Goal: Navigation & Orientation: Understand site structure

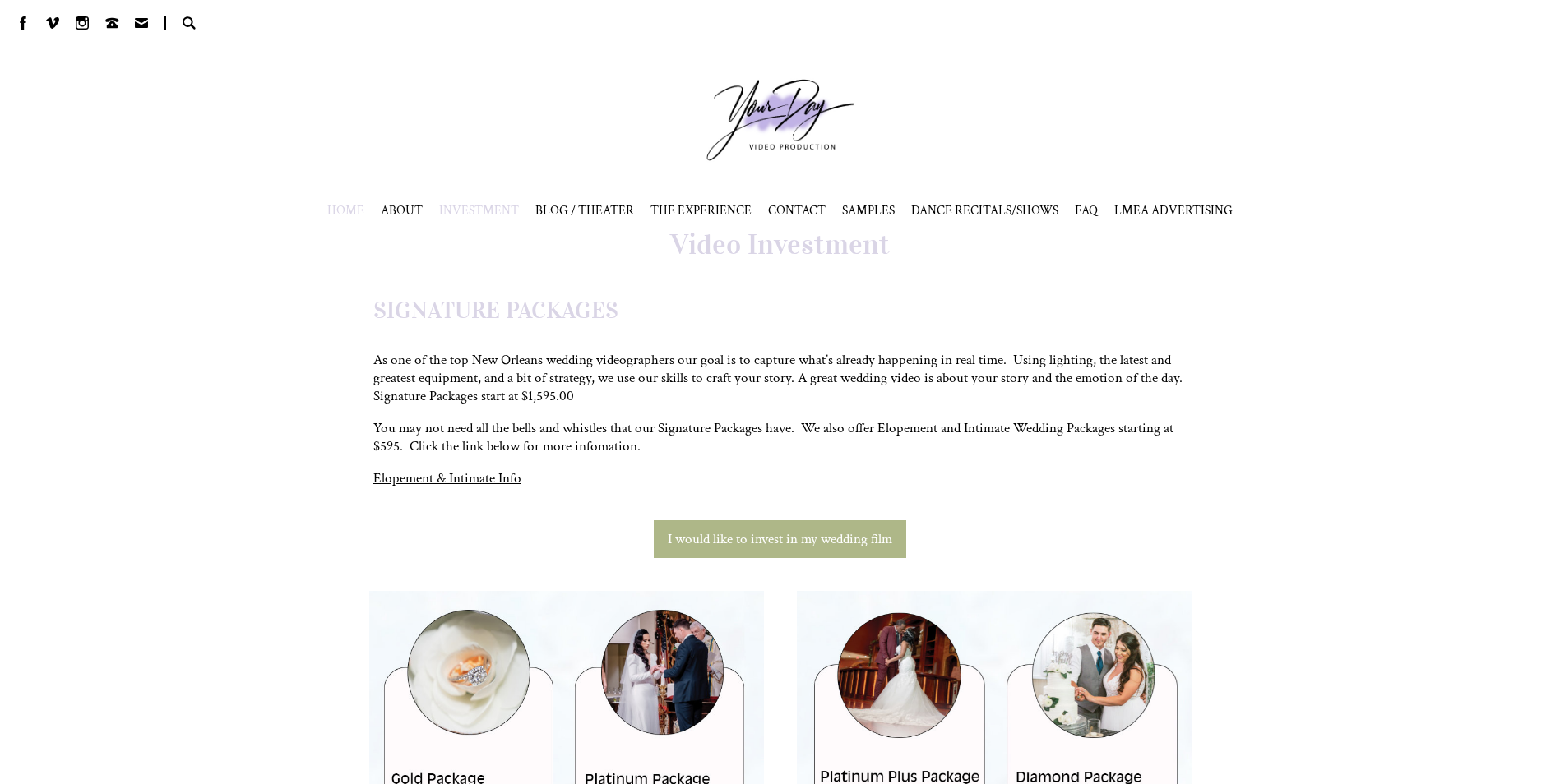
click at [348, 204] on span "HOME" at bounding box center [346, 211] width 37 height 17
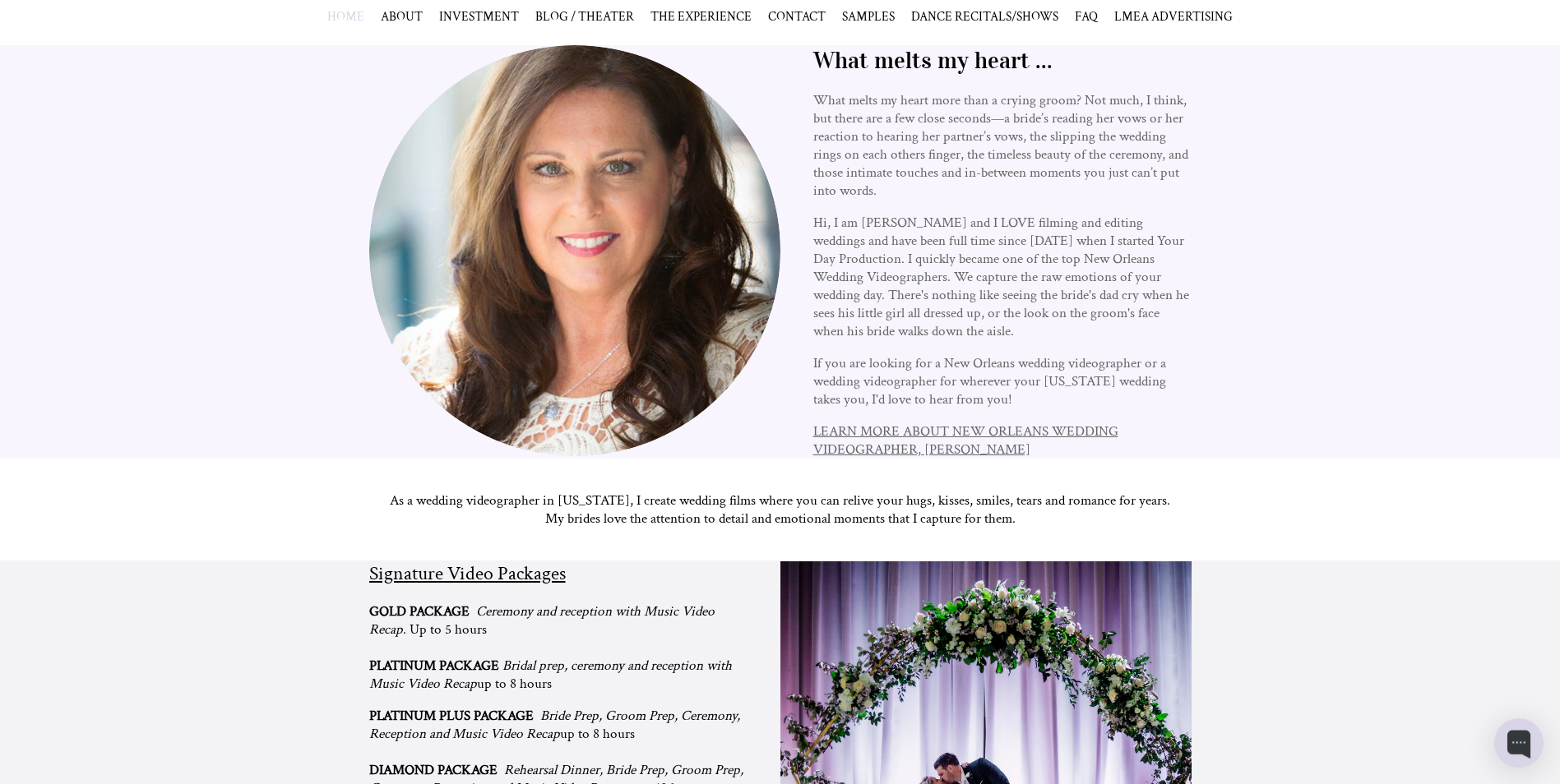
scroll to position [987, 0]
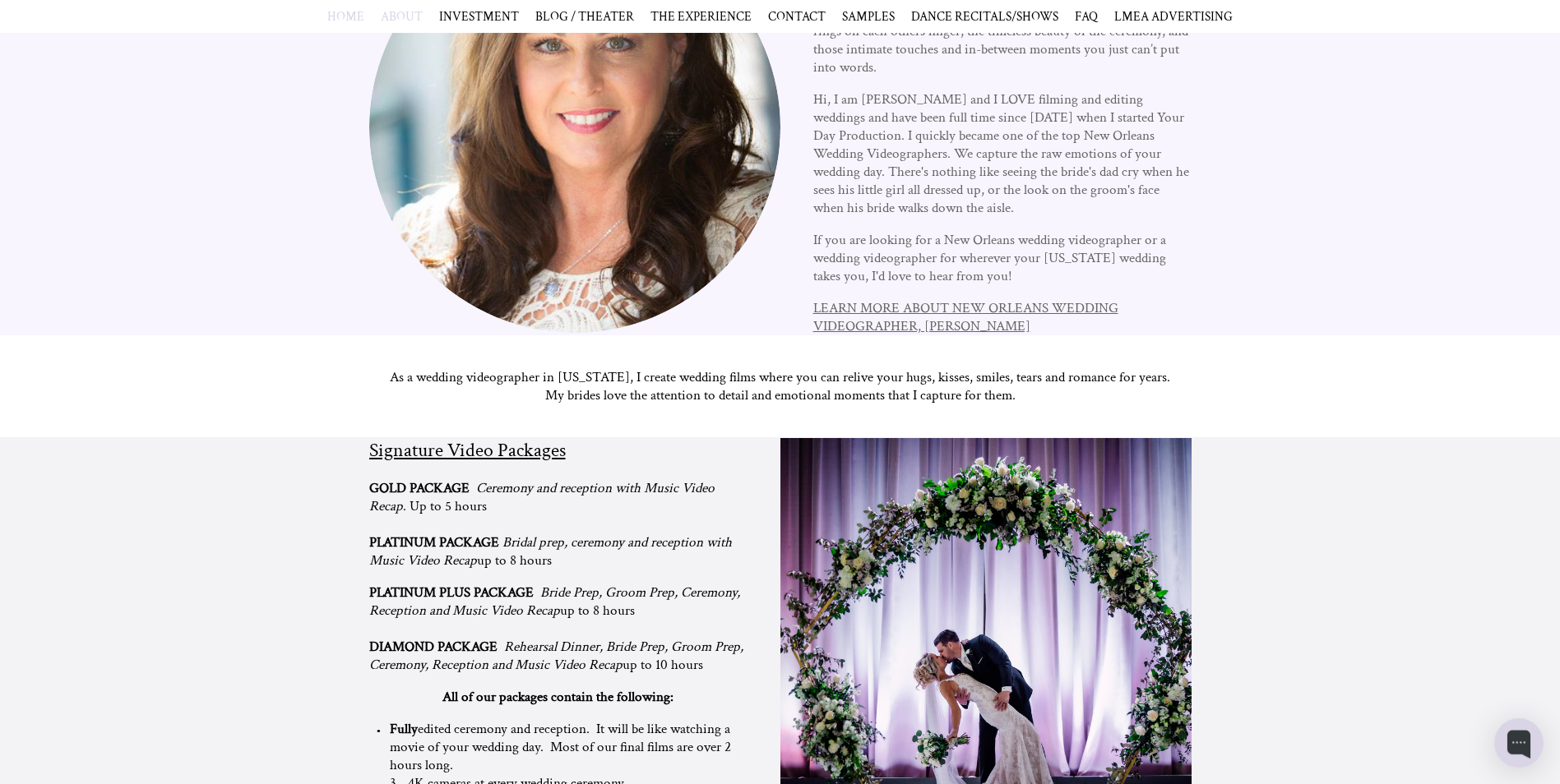
click at [409, 16] on span "ABOUT" at bounding box center [402, 17] width 42 height 17
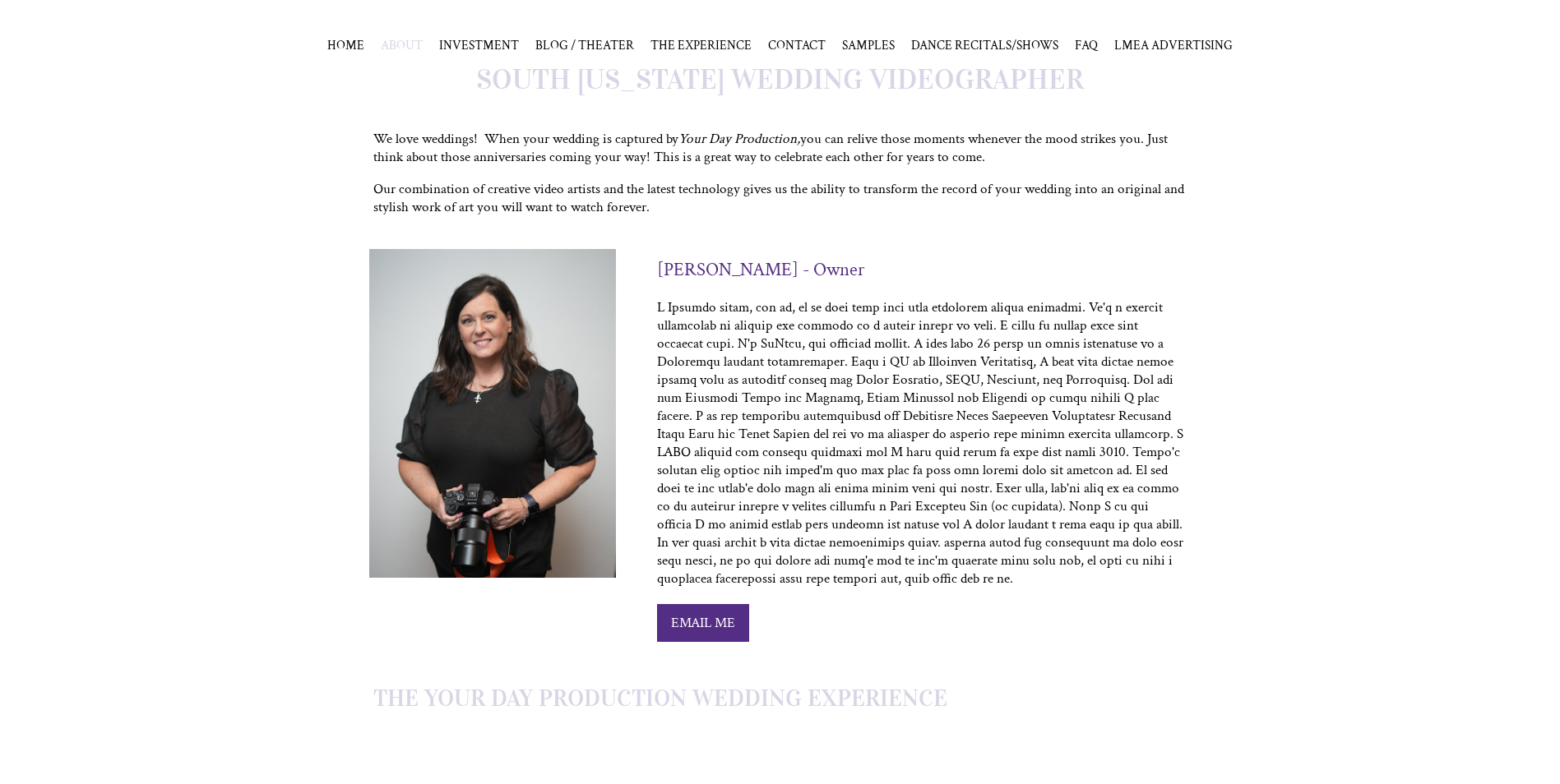
scroll to position [247, 0]
